Goal: Find specific page/section: Find specific page/section

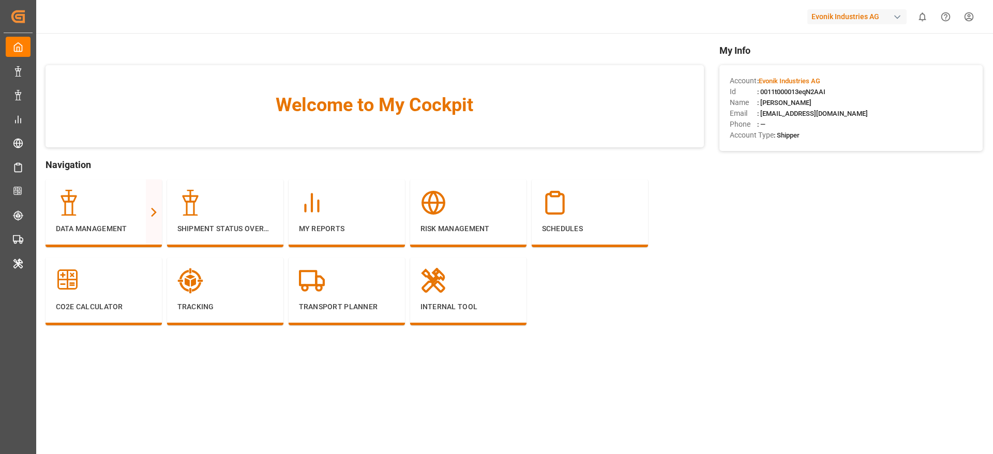
click at [847, 26] on div "Evonik Industries AG" at bounding box center [858, 17] width 103 height 20
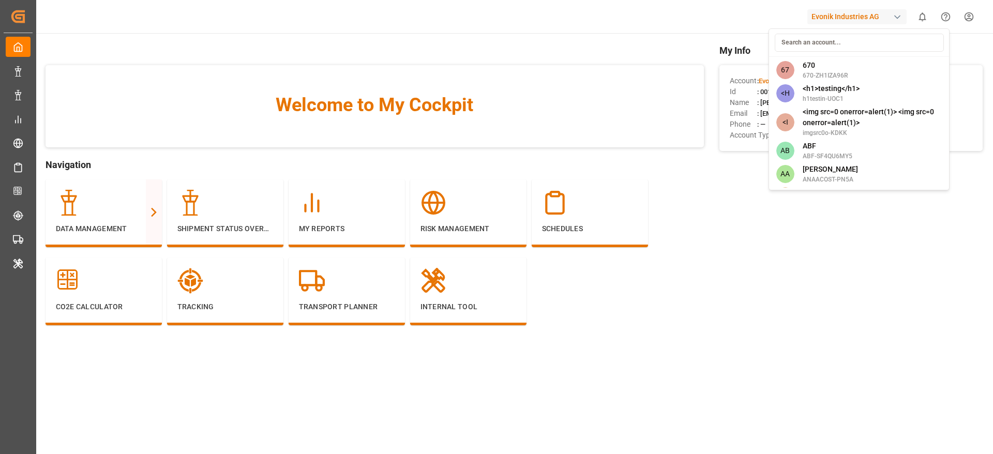
click at [847, 21] on html "Created by potrace 1.15, written by [PERSON_NAME] [DATE]-[DATE] Created by potr…" at bounding box center [496, 227] width 993 height 454
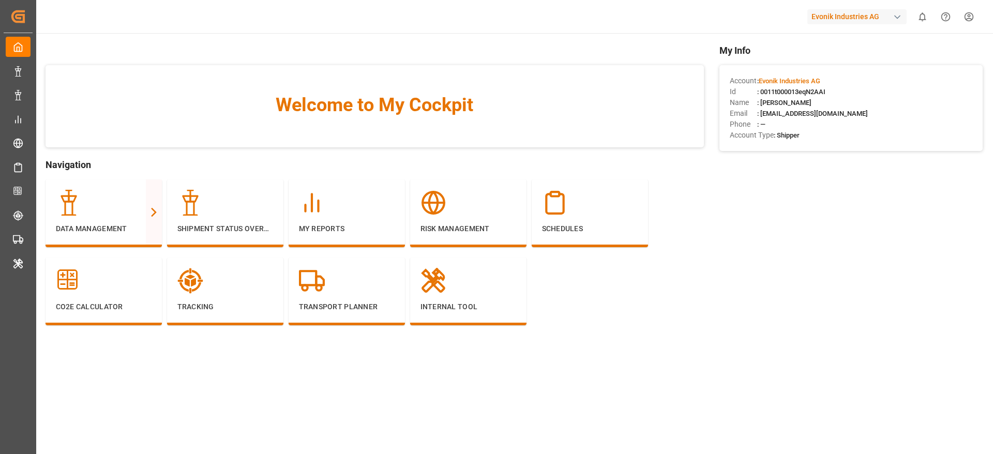
click at [848, 3] on div "Evonik Industries AG 0 Notifications Only show unread All Watching Mark all cat…" at bounding box center [511, 16] width 964 height 33
click at [846, 12] on div "Evonik Industries AG" at bounding box center [856, 16] width 99 height 15
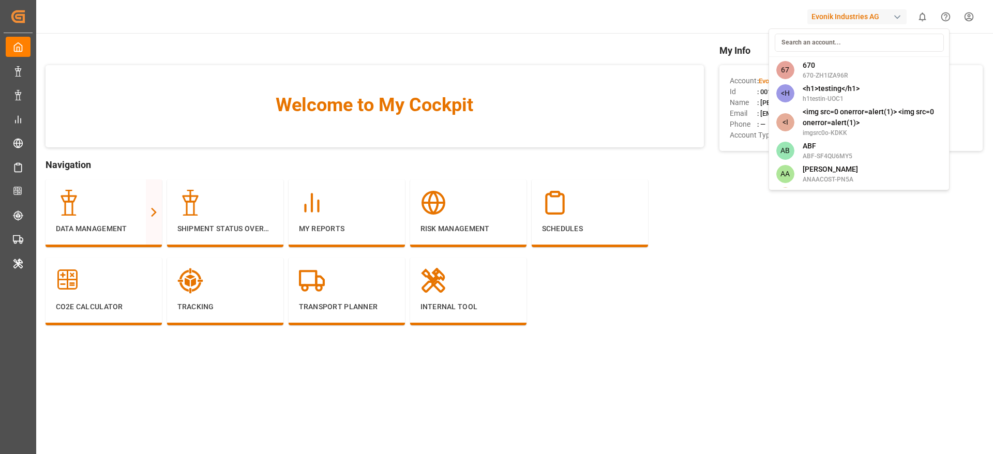
click at [841, 51] on input at bounding box center [858, 43] width 169 height 18
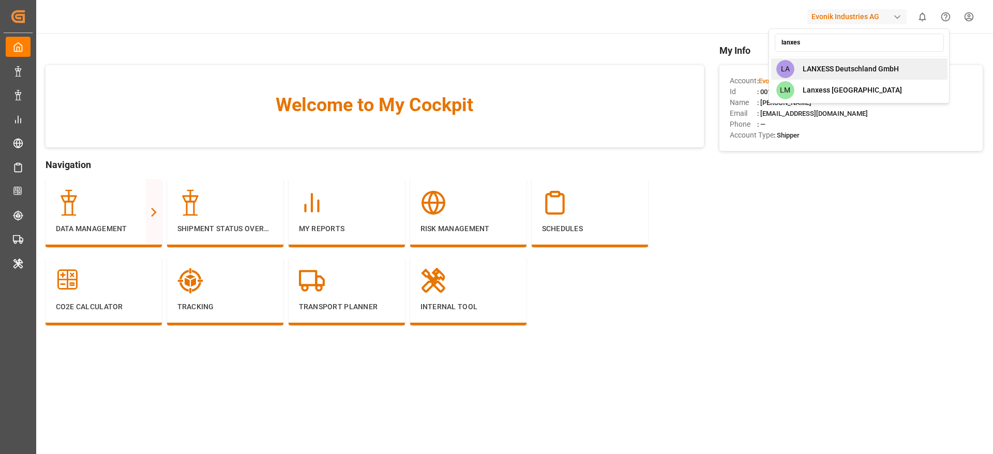
type input "lanxes"
click at [831, 67] on span "LANXESS Deutschland GmbH" at bounding box center [850, 69] width 96 height 11
